Goal: Task Accomplishment & Management: Manage account settings

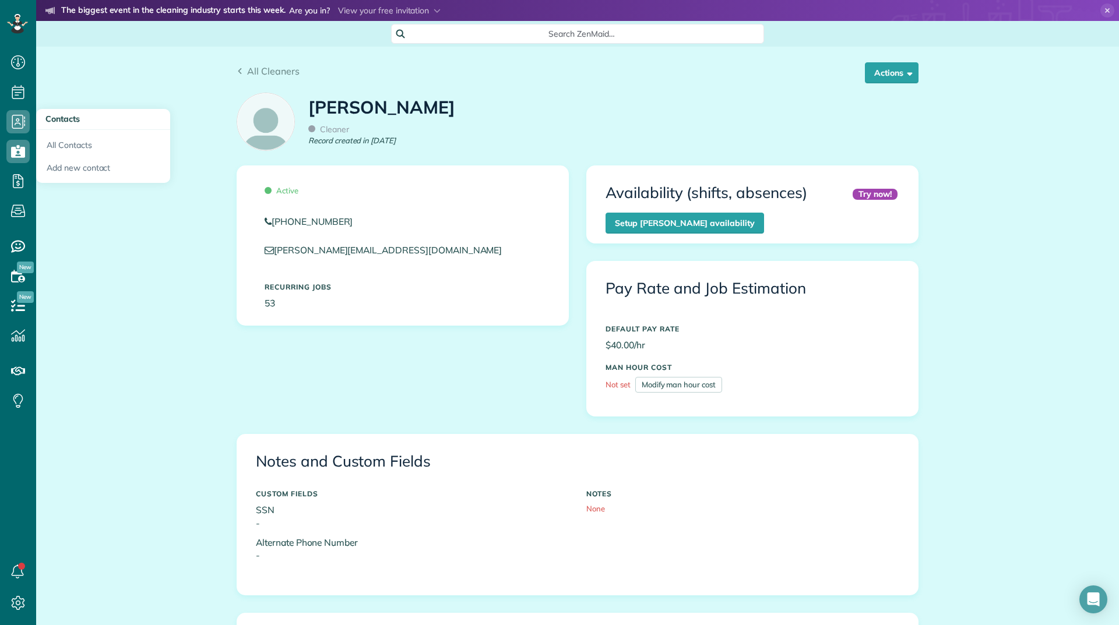
scroll to position [583, 0]
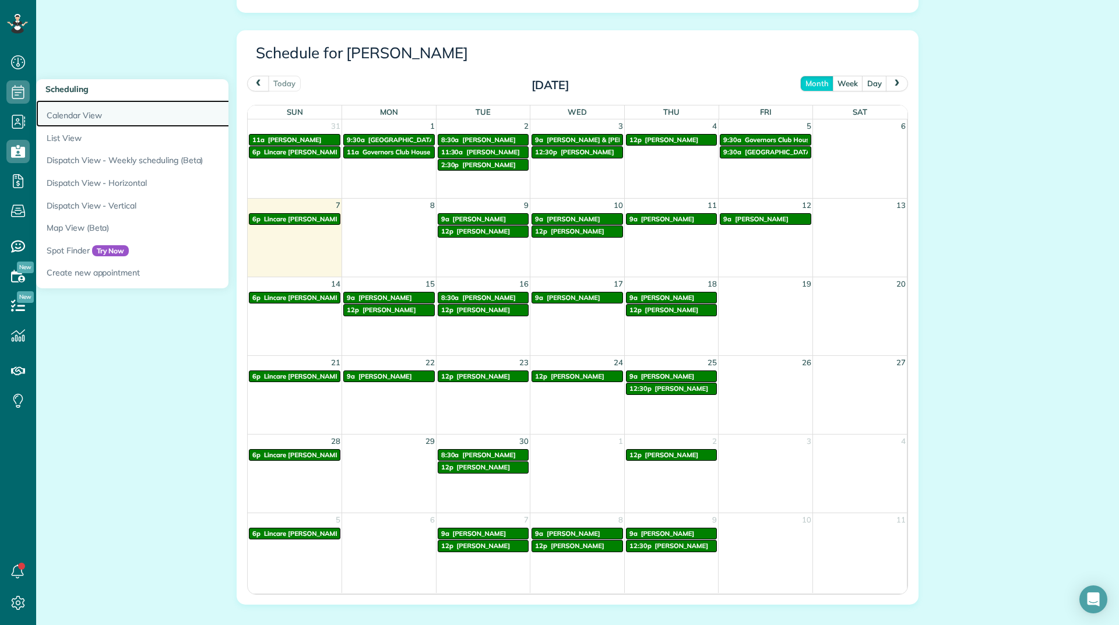
click at [52, 111] on link "Calendar View" at bounding box center [181, 113] width 291 height 27
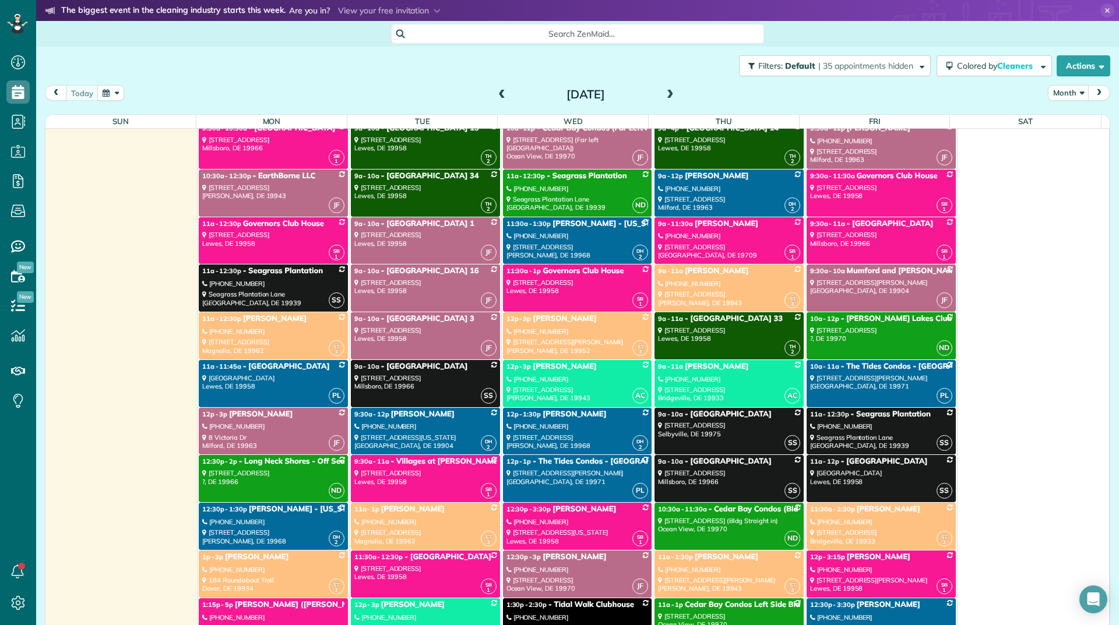
scroll to position [2331, 0]
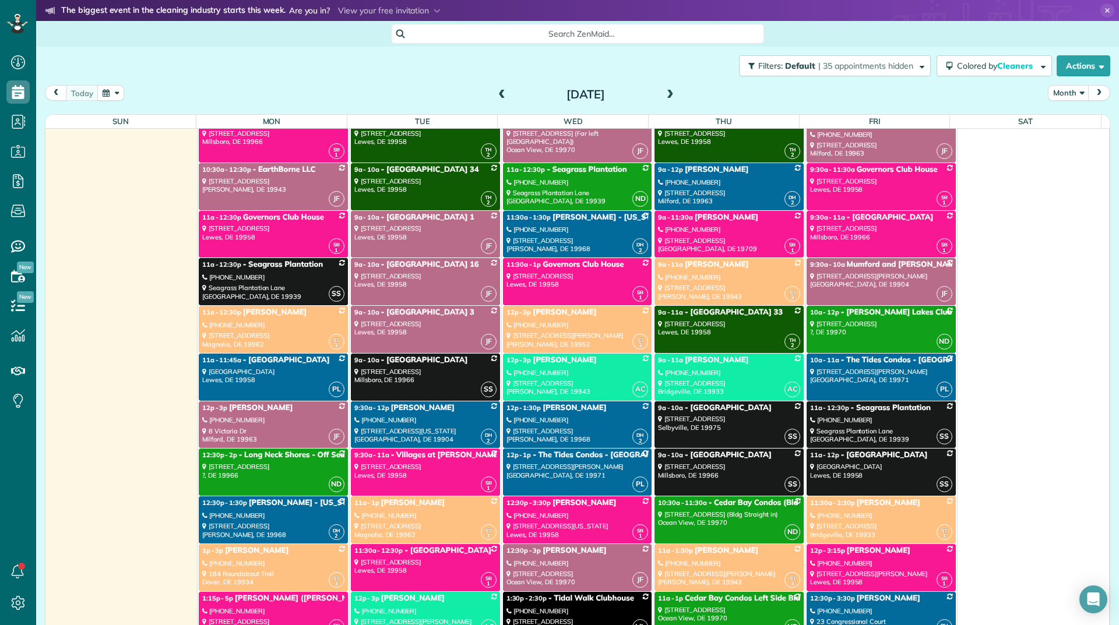
click at [381, 504] on span "[PERSON_NAME]" at bounding box center [413, 502] width 64 height 9
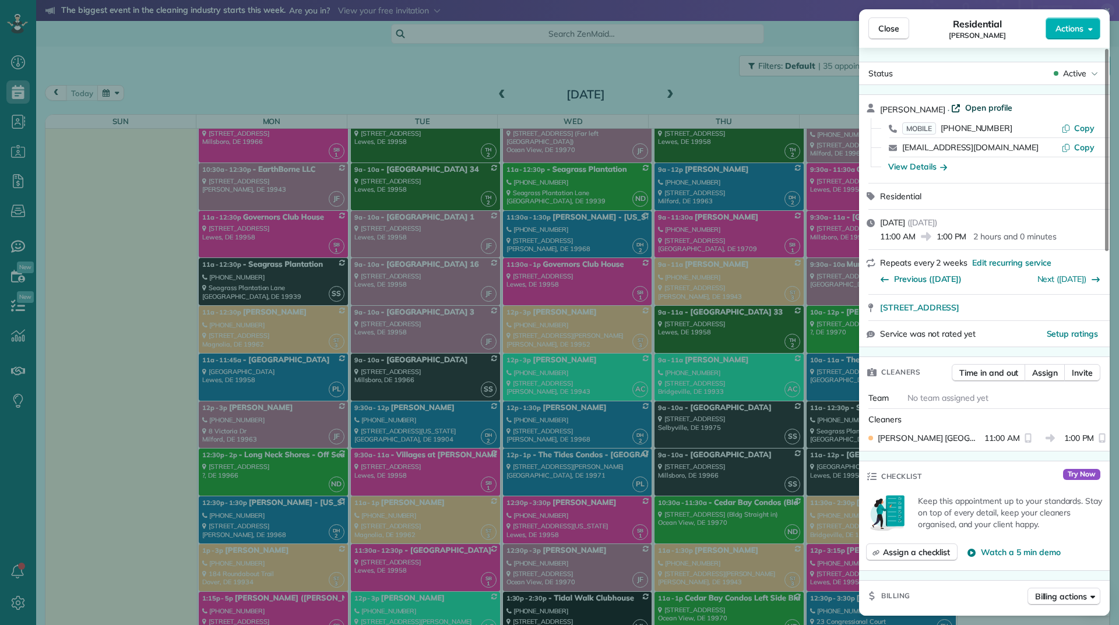
click at [965, 106] on span "Open profile" at bounding box center [988, 108] width 47 height 12
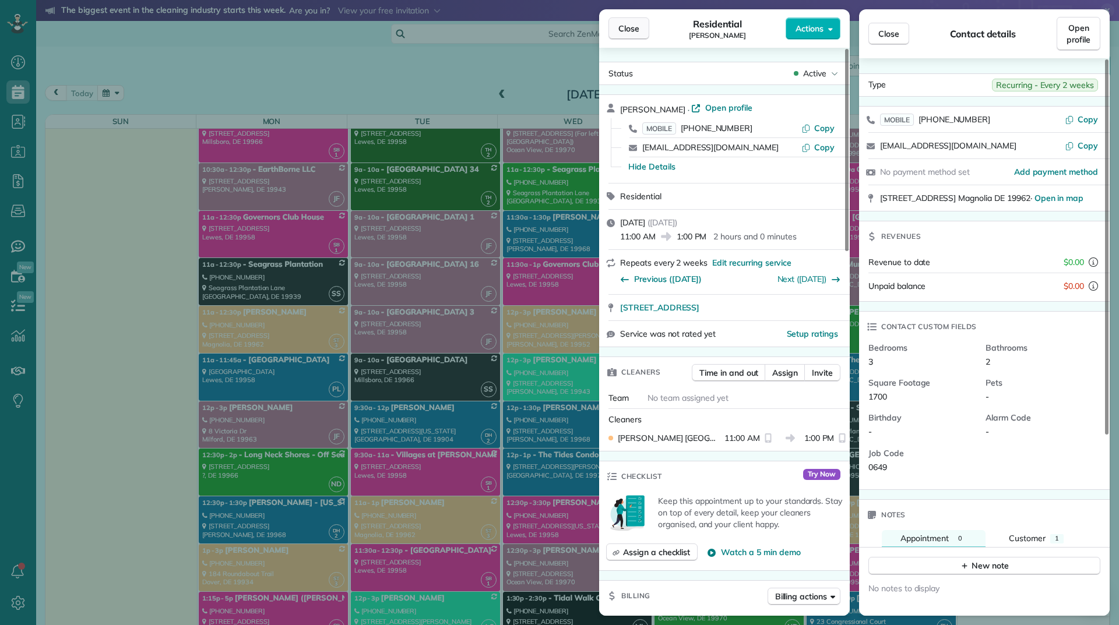
click at [623, 39] on button "Close" at bounding box center [628, 28] width 41 height 22
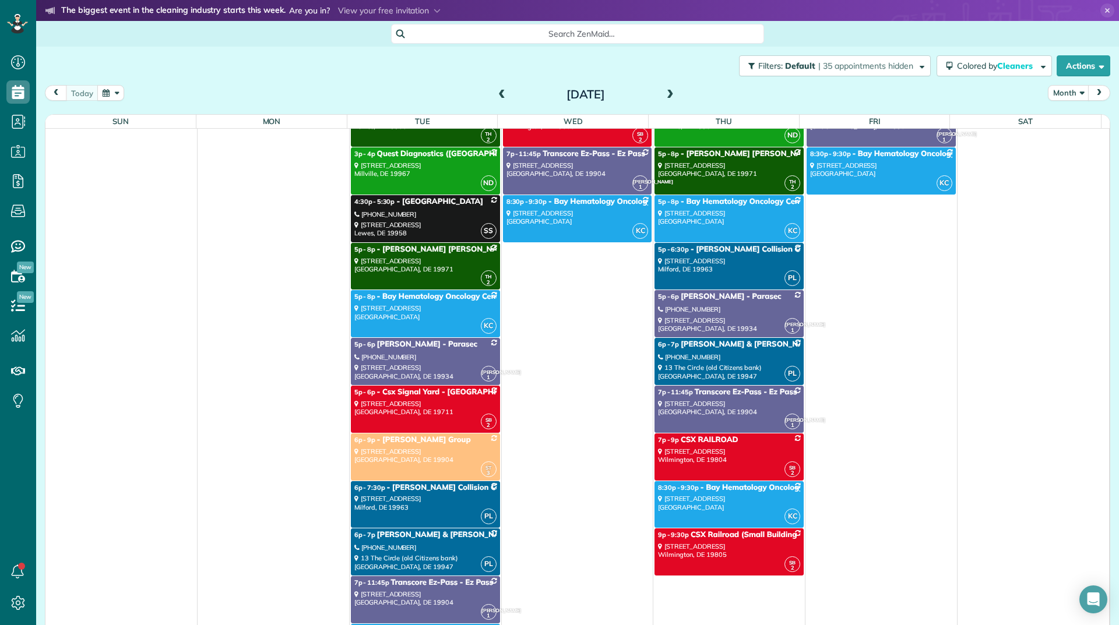
scroll to position [1340, 0]
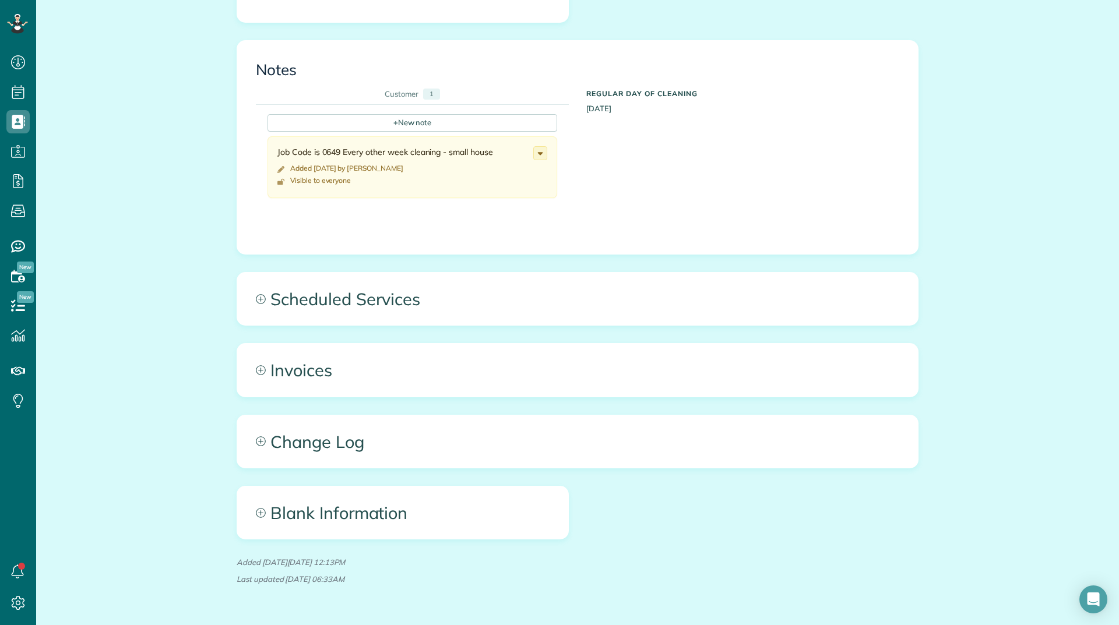
scroll to position [408, 0]
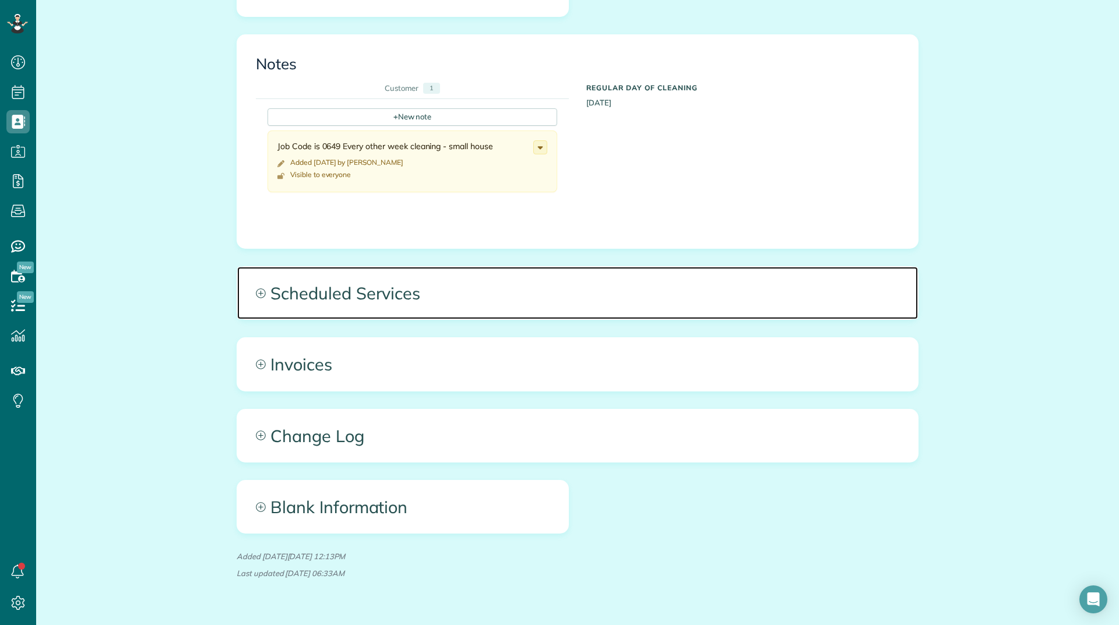
click at [365, 301] on span "Scheduled Services" at bounding box center [577, 293] width 681 height 52
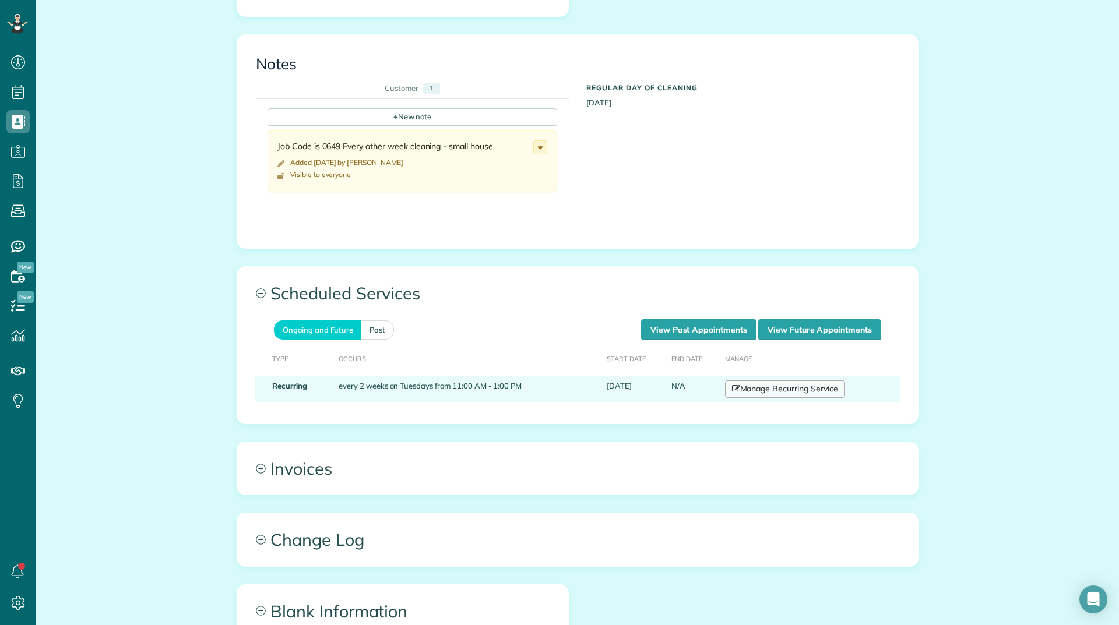
click at [735, 393] on icon at bounding box center [736, 389] width 8 height 8
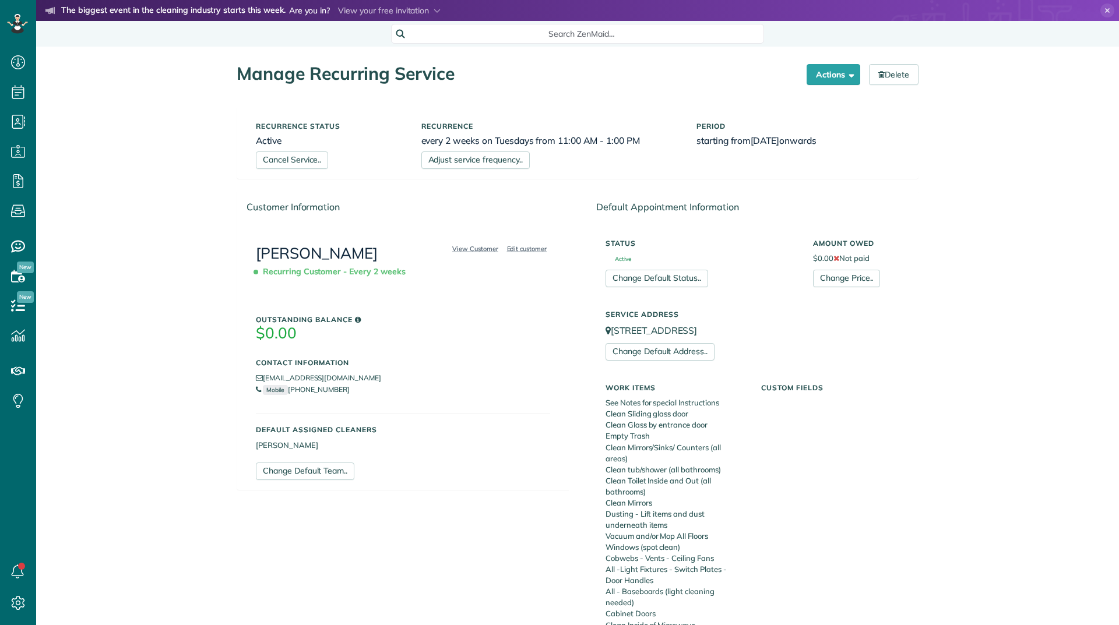
scroll to position [5, 5]
click at [313, 165] on link "Cancel Service.." at bounding box center [292, 159] width 72 height 17
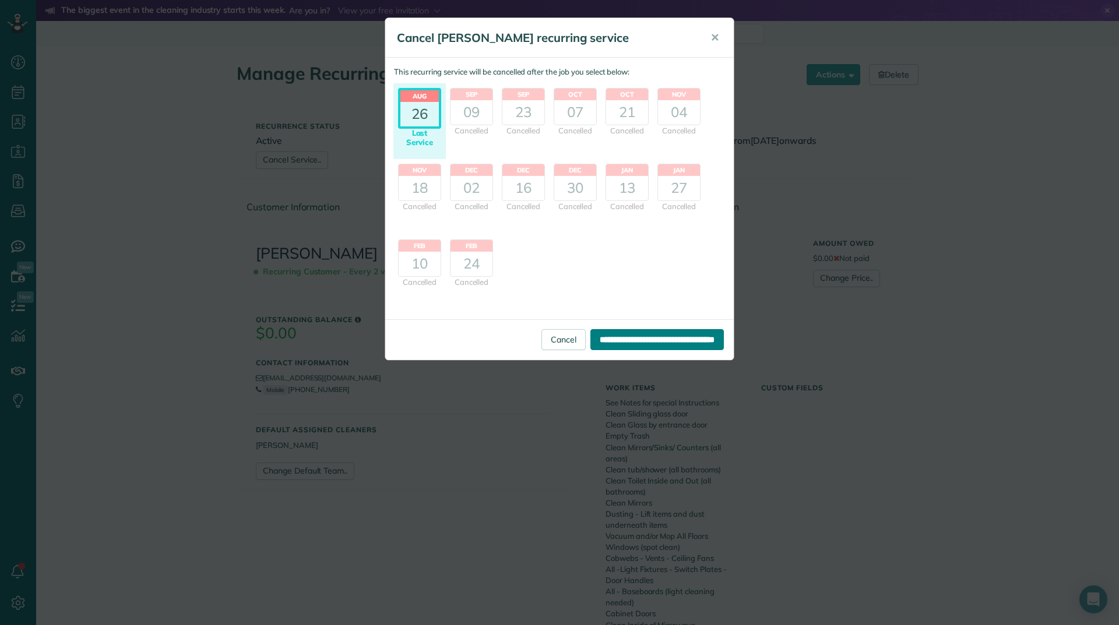
click at [591, 342] on input "**********" at bounding box center [656, 339] width 133 height 21
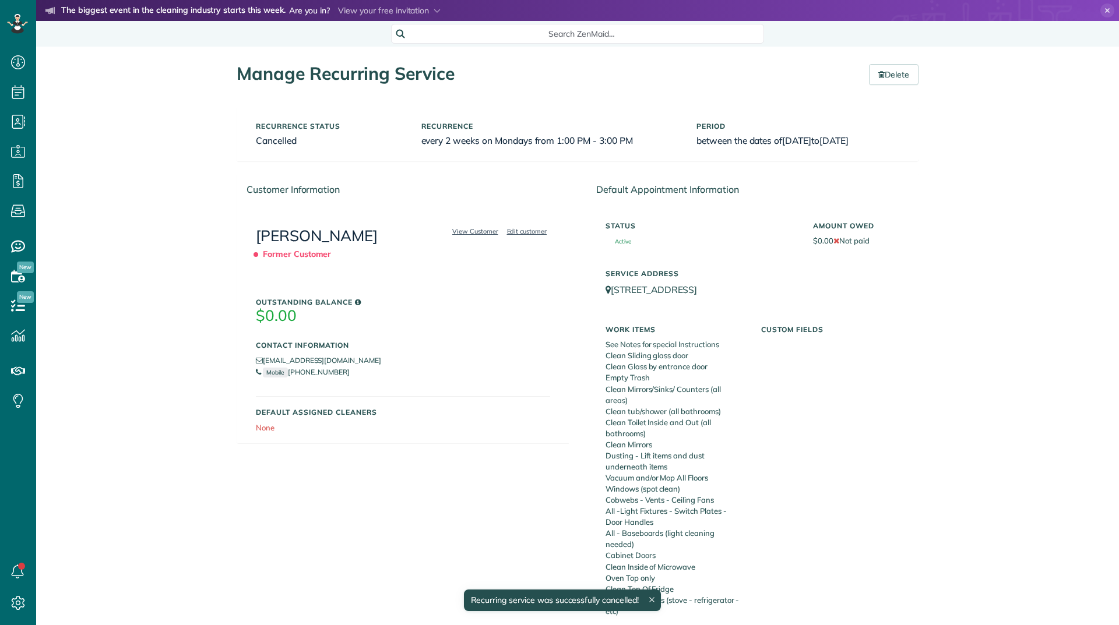
scroll to position [5, 5]
